Goal: Task Accomplishment & Management: Manage account settings

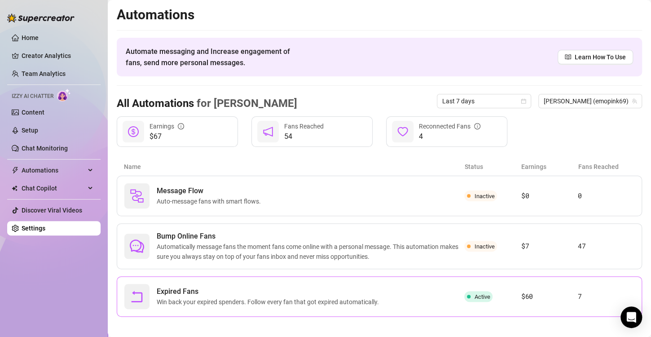
click at [246, 284] on div "Expired Fans Win back your expired spenders. Follow every fan that got expired …" at bounding box center [294, 296] width 340 height 25
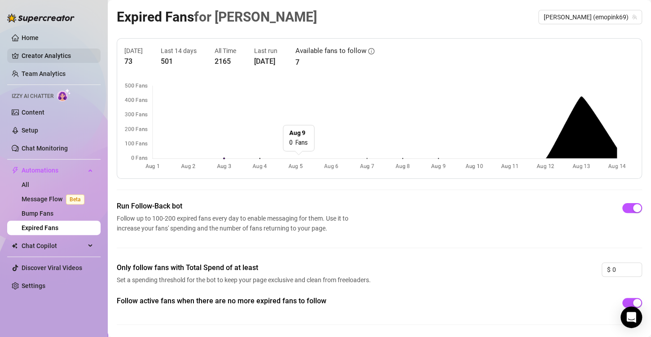
click at [39, 52] on link "Creator Analytics" at bounding box center [58, 56] width 72 height 14
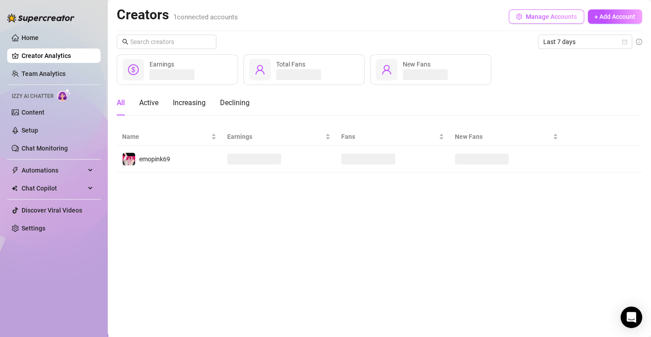
click at [536, 16] on span "Manage Accounts" at bounding box center [551, 16] width 51 height 7
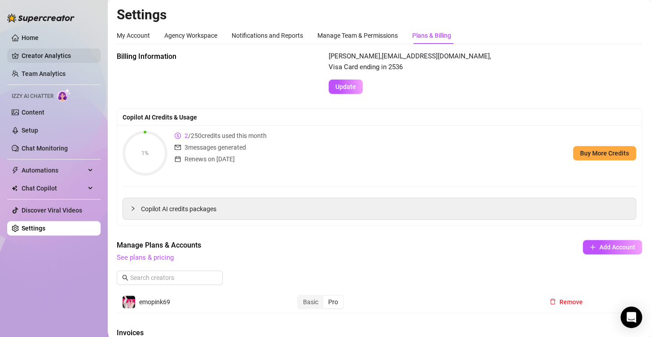
click at [50, 52] on link "Creator Analytics" at bounding box center [58, 56] width 72 height 14
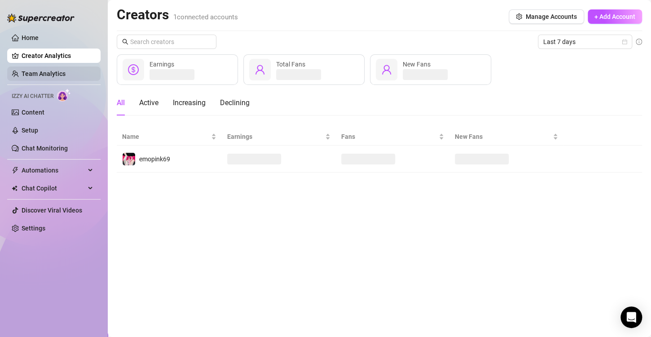
click at [48, 73] on link "Team Analytics" at bounding box center [44, 73] width 44 height 7
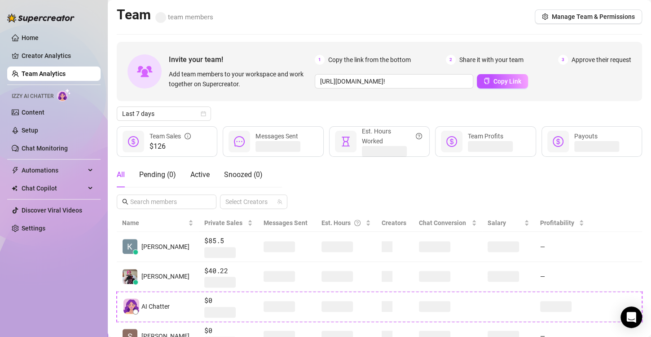
scroll to position [100, 0]
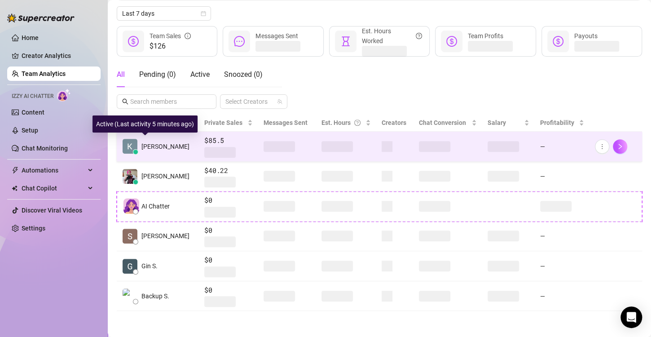
click at [148, 146] on span "[PERSON_NAME]" at bounding box center [166, 147] width 48 height 10
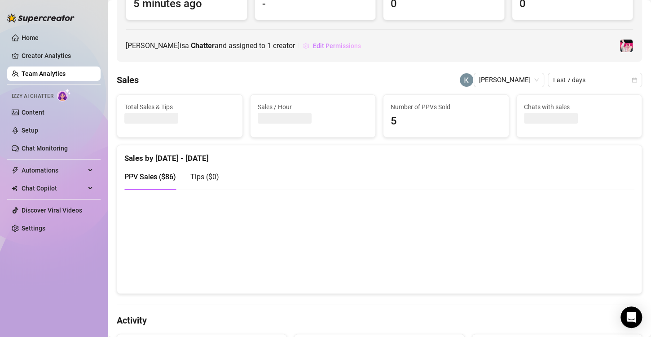
click at [341, 45] on span "Edit Permissions" at bounding box center [337, 45] width 48 height 7
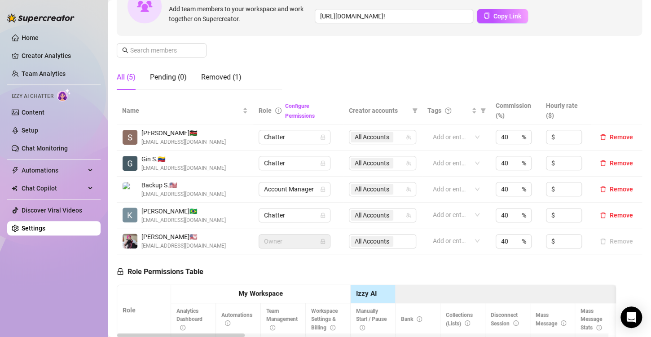
scroll to position [100, 0]
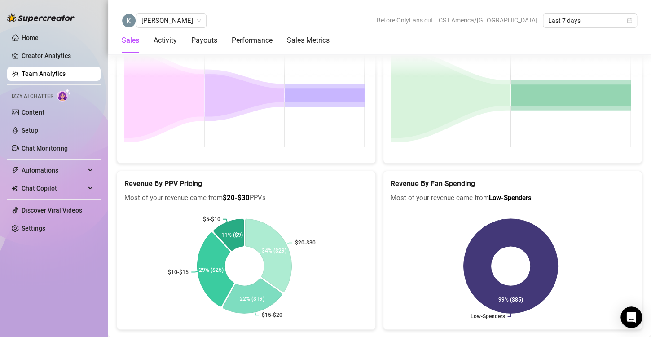
scroll to position [1606, 0]
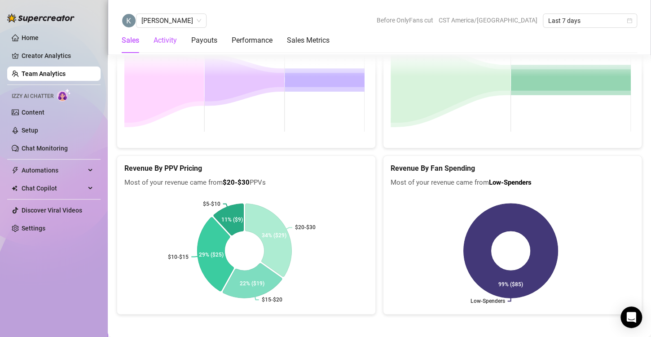
click at [166, 44] on div "Activity" at bounding box center [165, 40] width 23 height 11
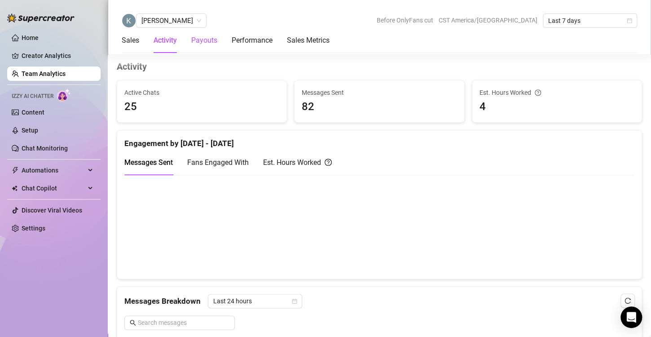
click at [195, 45] on div "Payouts" at bounding box center [204, 40] width 26 height 11
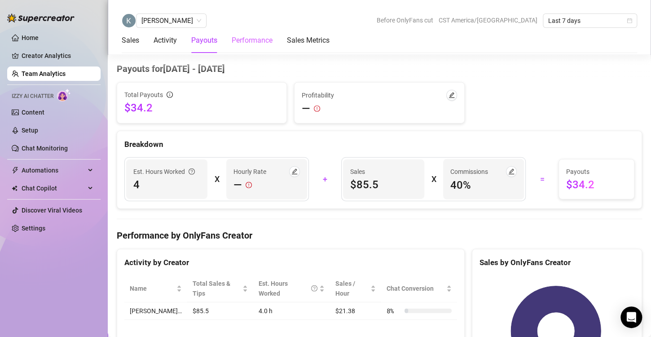
click at [260, 46] on div "Performance" at bounding box center [252, 40] width 41 height 25
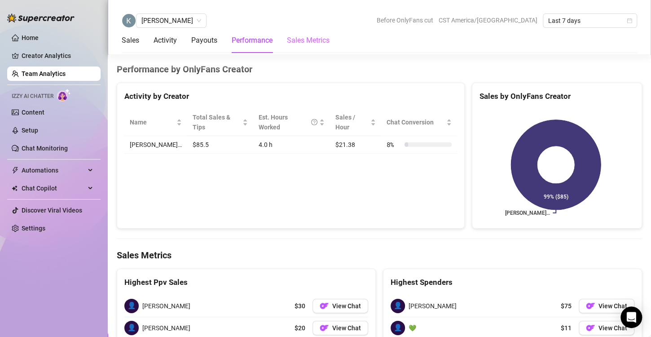
click at [314, 47] on div "Sales Metrics" at bounding box center [308, 40] width 43 height 25
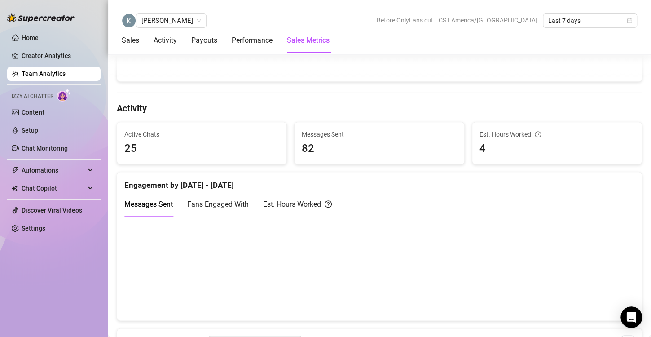
scroll to position [0, 0]
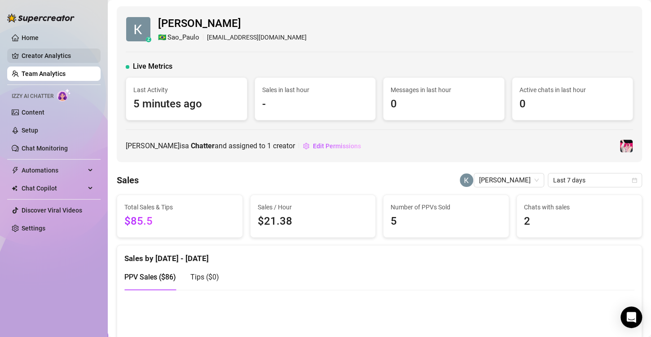
click at [37, 53] on link "Creator Analytics" at bounding box center [58, 56] width 72 height 14
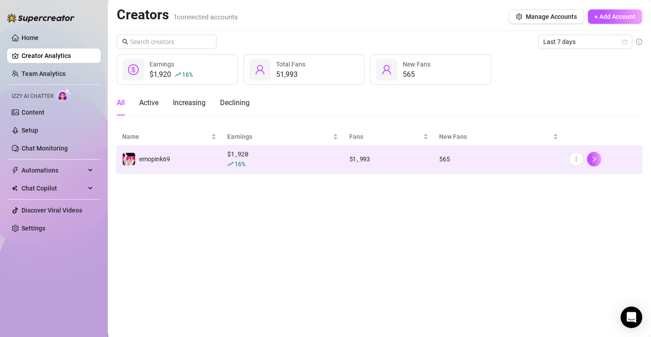
click at [239, 161] on span "16 %" at bounding box center [240, 163] width 10 height 9
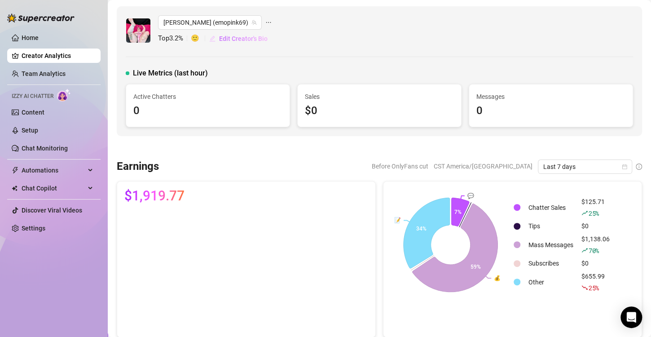
click at [227, 41] on span "Edit Creator's Bio" at bounding box center [243, 38] width 49 height 7
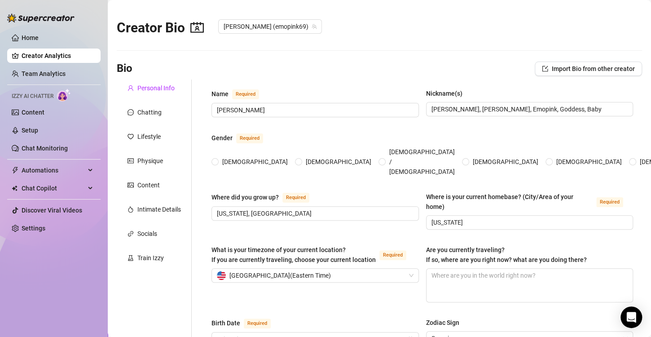
radio input "true"
type input "[DATE]"
click at [545, 113] on input "[PERSON_NAME], [PERSON_NAME], Emopink, Goddess, Baby" at bounding box center [529, 109] width 195 height 10
type input "[PERSON_NAME], [PERSON_NAME], Emopink, Goddess, Baby, Mommy"
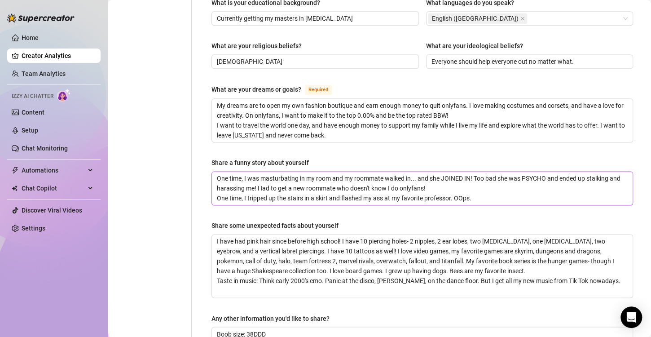
scroll to position [615, 0]
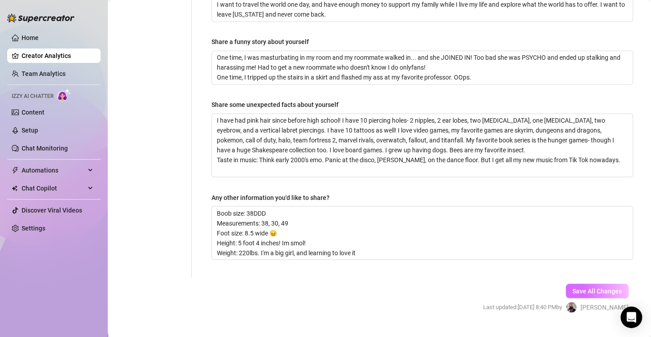
click at [576, 283] on button "Save All Changes" at bounding box center [597, 290] width 63 height 14
click at [38, 131] on link "Setup" at bounding box center [30, 130] width 17 height 7
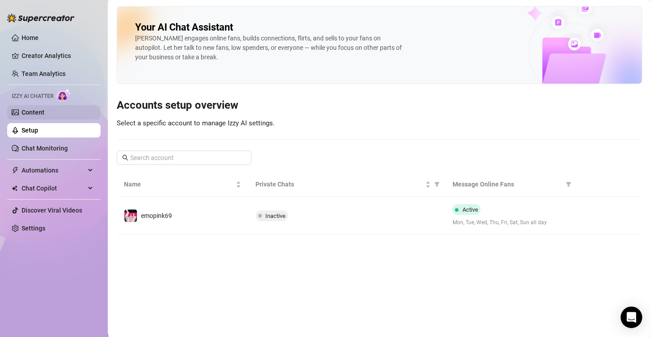
click at [44, 113] on link "Content" at bounding box center [33, 112] width 23 height 7
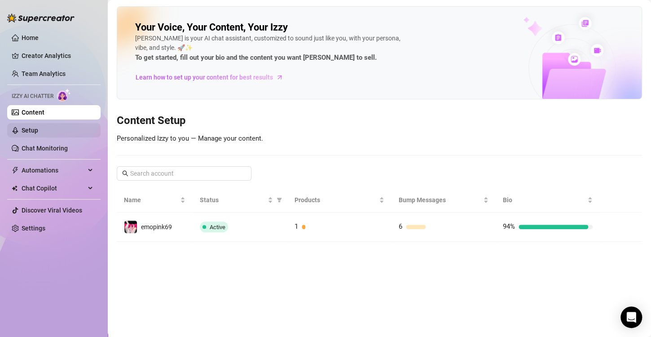
click at [38, 133] on link "Setup" at bounding box center [30, 130] width 17 height 7
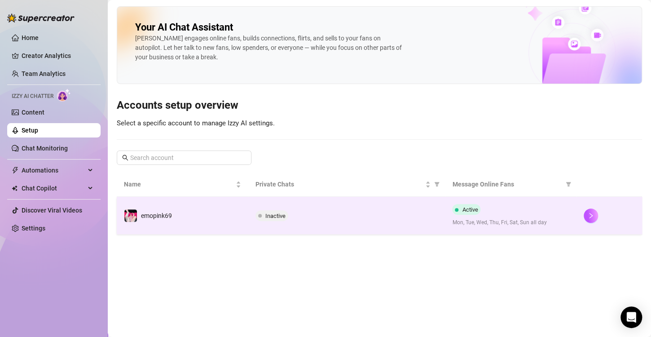
click at [517, 214] on div "Active Mon, Tue, Wed, Thu, Fri, Sat, Sun all day" at bounding box center [510, 215] width 117 height 23
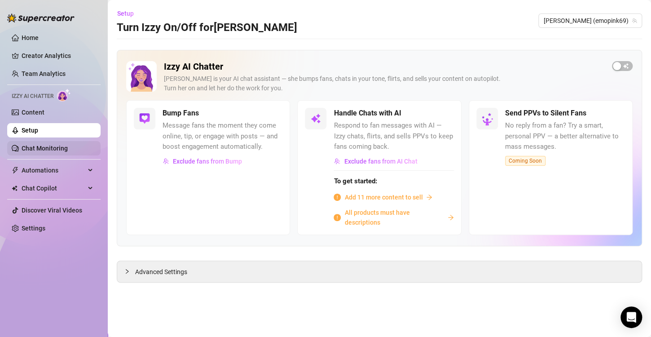
click at [22, 149] on link "Chat Monitoring" at bounding box center [45, 148] width 46 height 7
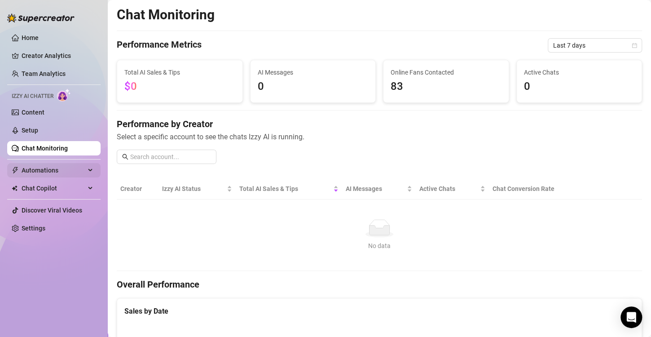
click at [44, 174] on span "Automations" at bounding box center [54, 170] width 64 height 14
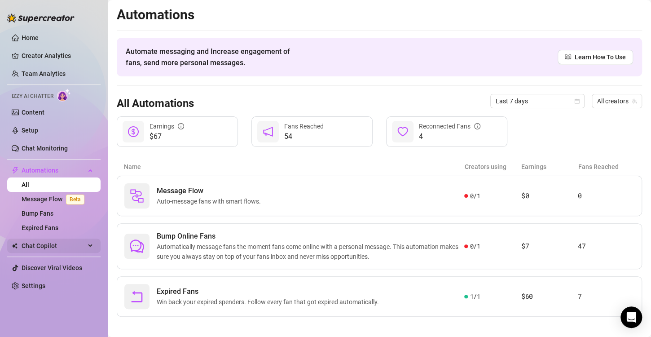
click at [56, 248] on span "Chat Copilot" at bounding box center [54, 246] width 64 height 14
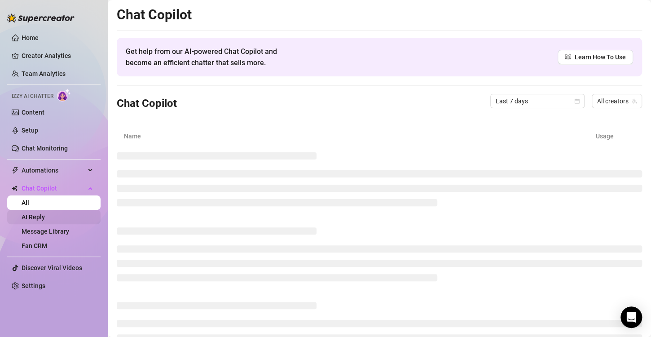
click at [45, 217] on link "AI Reply" at bounding box center [33, 216] width 23 height 7
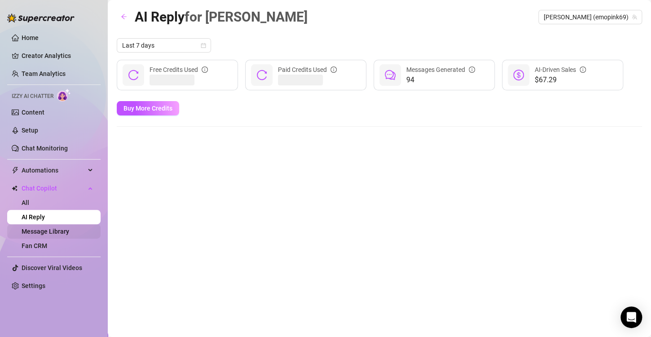
click at [57, 231] on link "Message Library" at bounding box center [46, 231] width 48 height 7
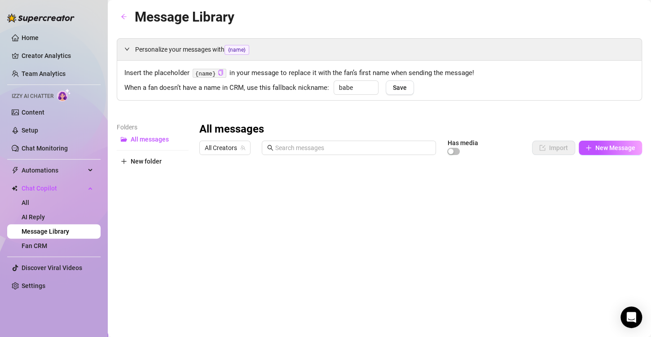
click at [309, 203] on div at bounding box center [416, 259] width 435 height 200
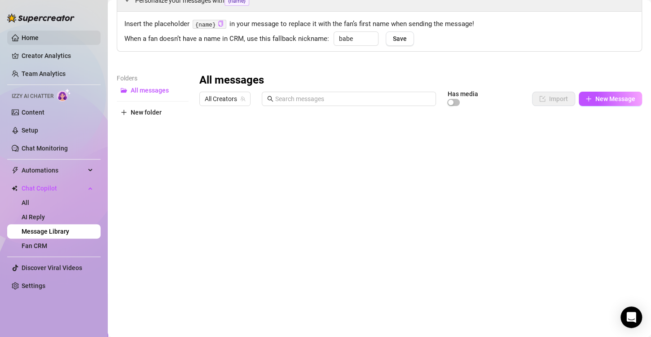
click at [39, 40] on link "Home" at bounding box center [30, 37] width 17 height 7
